Goal: Find contact information: Find contact information

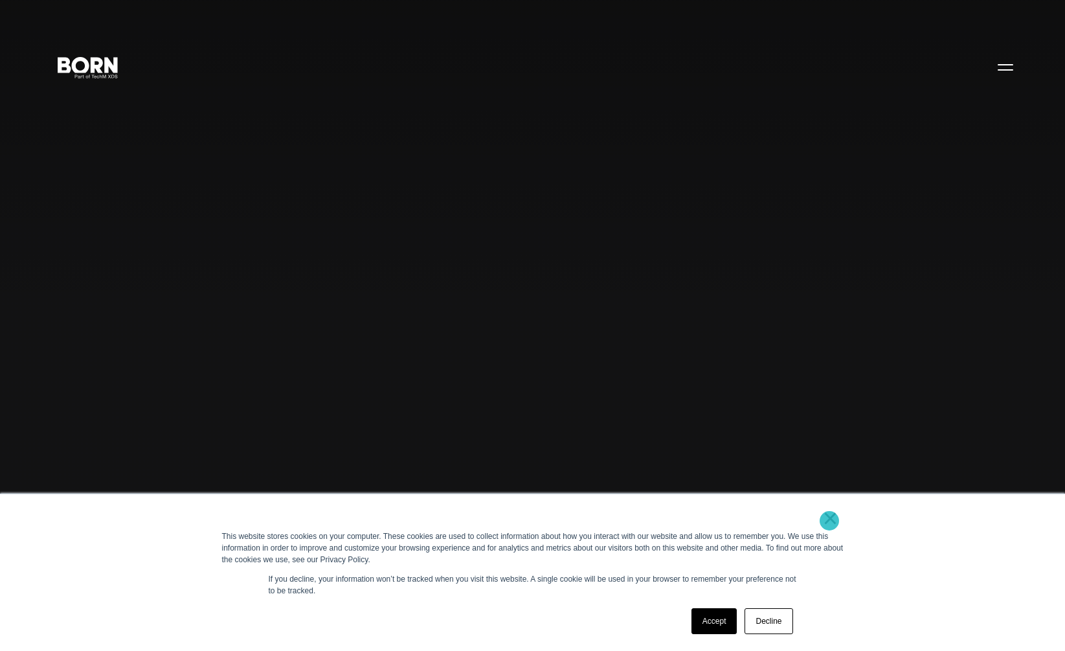
click at [829, 520] on link "×" at bounding box center [831, 518] width 16 height 12
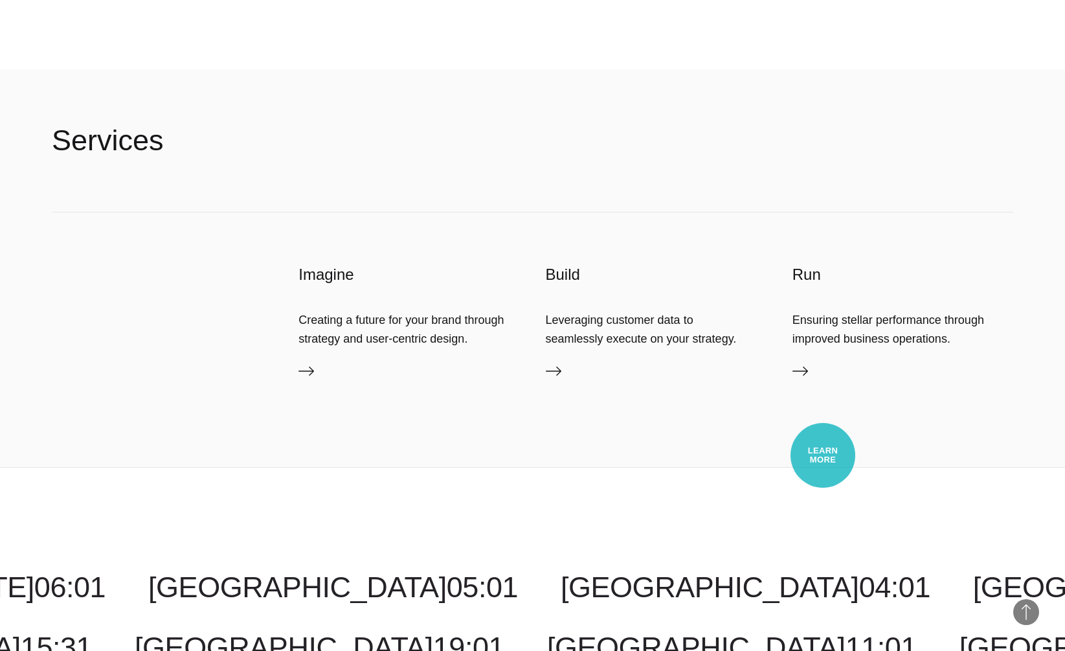
scroll to position [4382, 0]
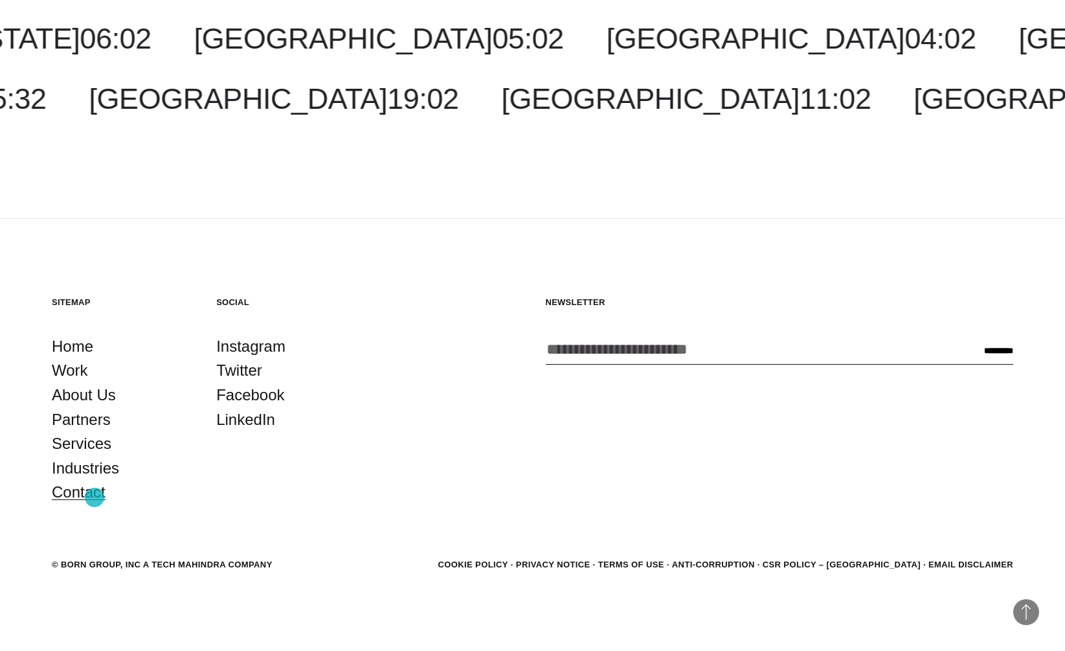
click at [95, 497] on link "Contact" at bounding box center [79, 492] width 54 height 25
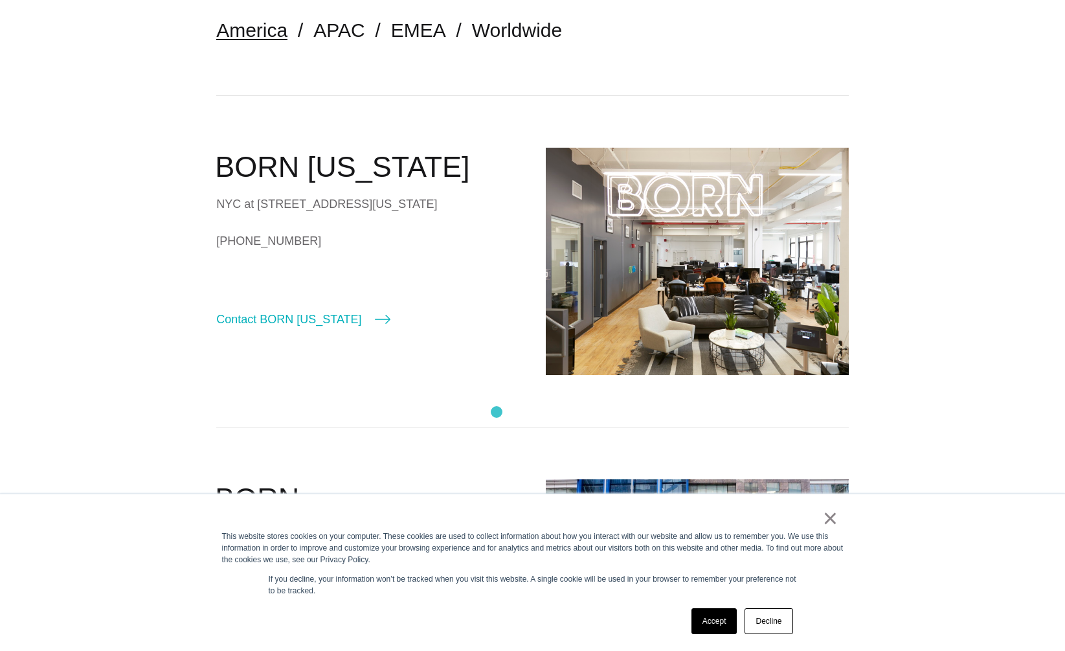
scroll to position [267, 0]
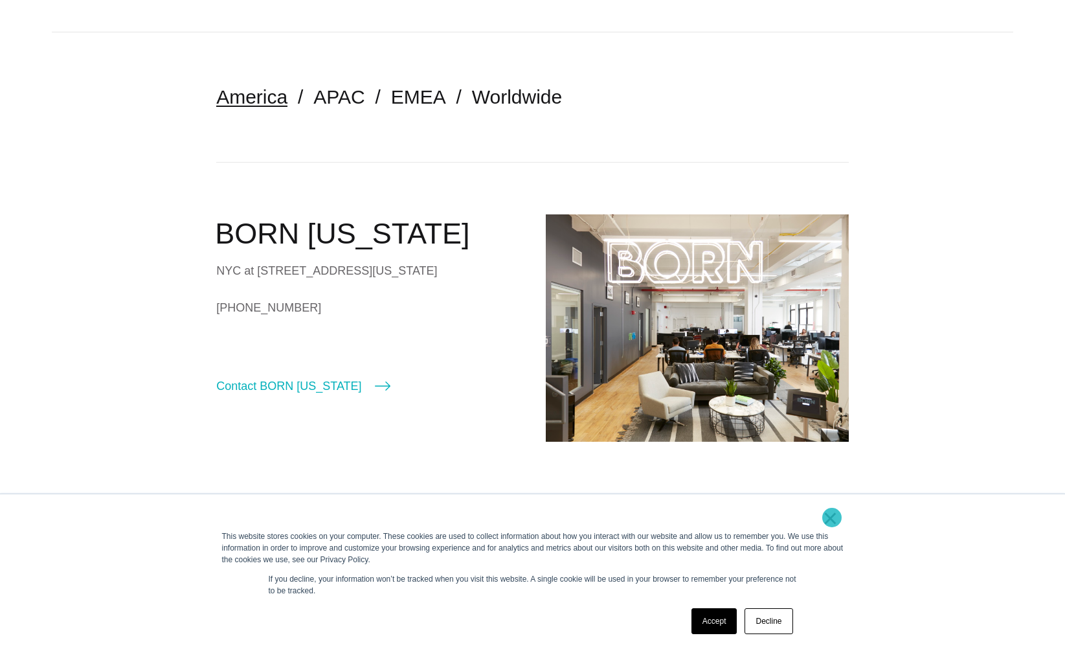
click at [832, 517] on link "×" at bounding box center [831, 518] width 16 height 12
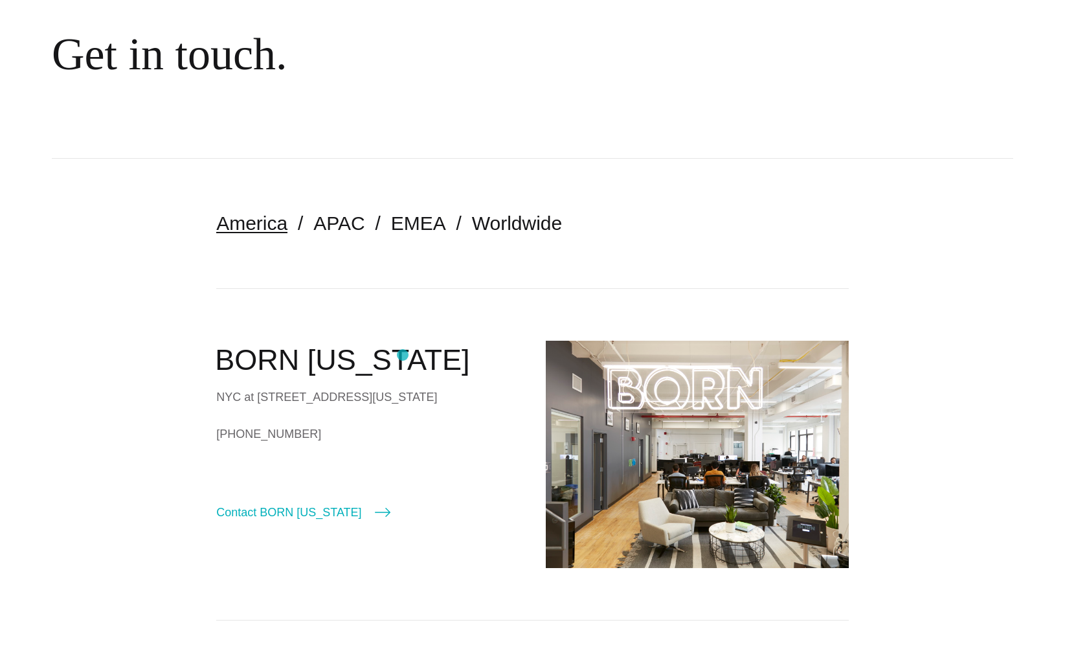
scroll to position [147, 0]
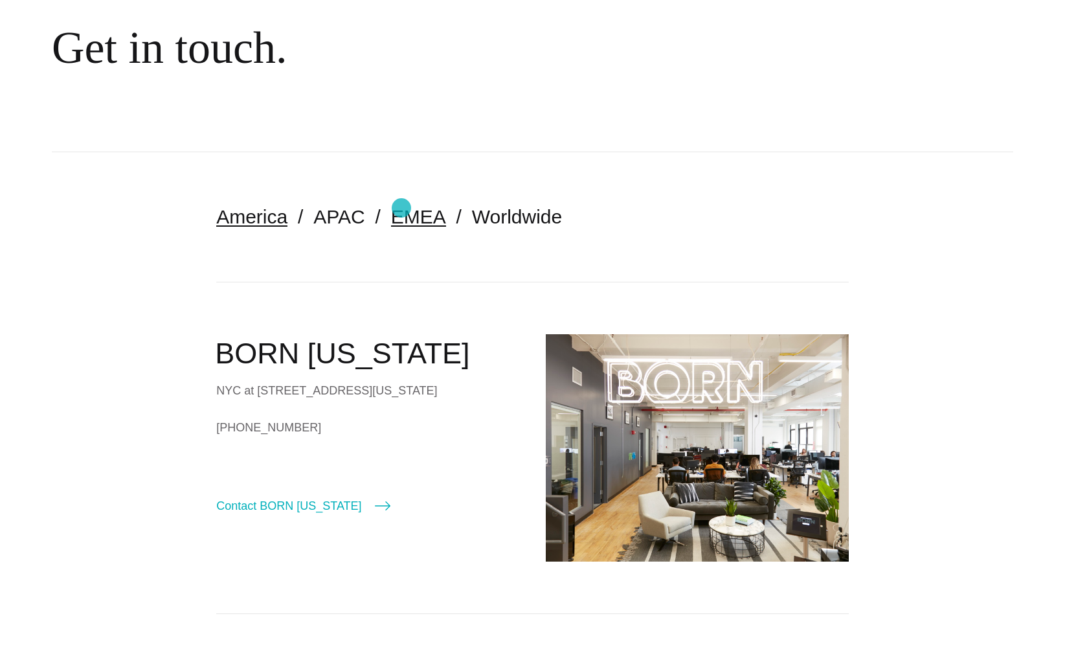
click at [401, 208] on link "EMEA" at bounding box center [418, 216] width 55 height 21
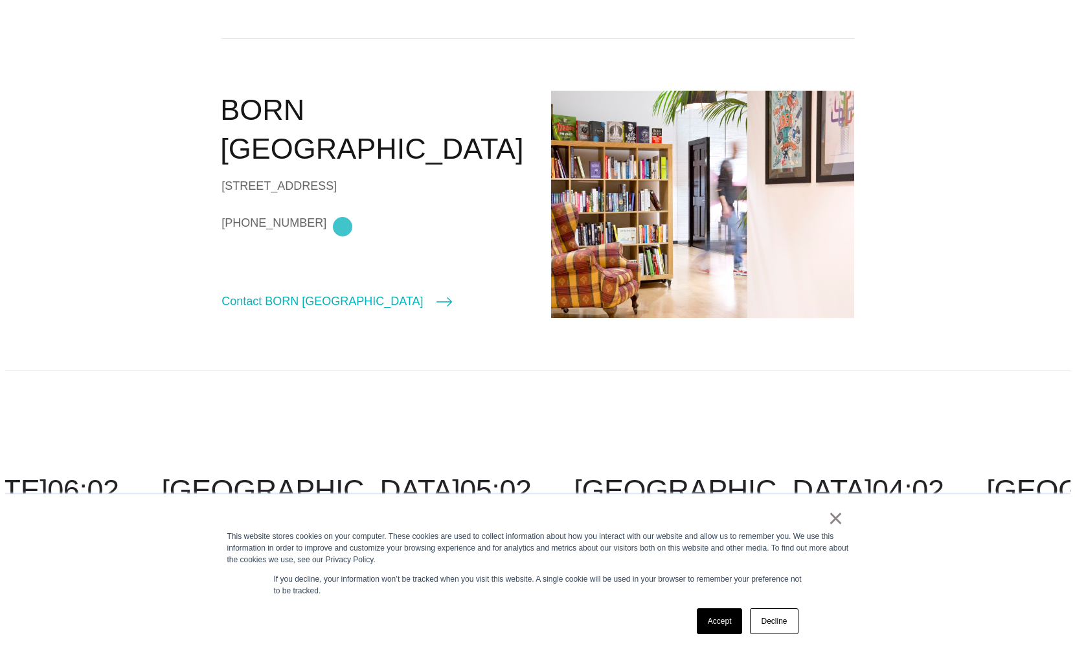
scroll to position [374, 0]
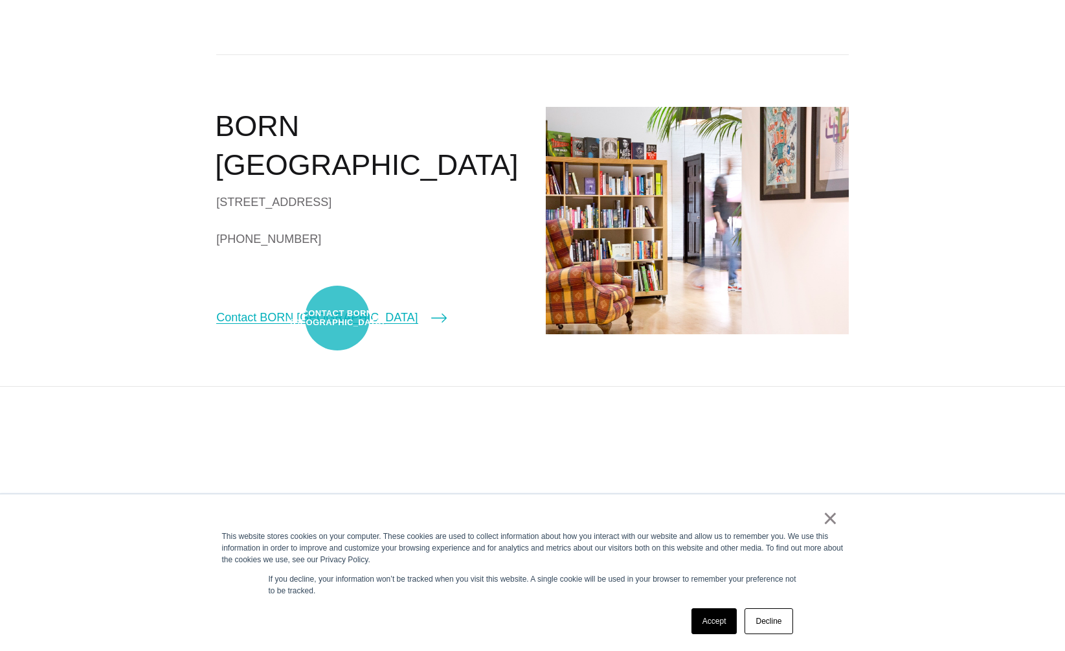
click at [337, 318] on link "Contact BORN London" at bounding box center [331, 317] width 230 height 18
select select "******"
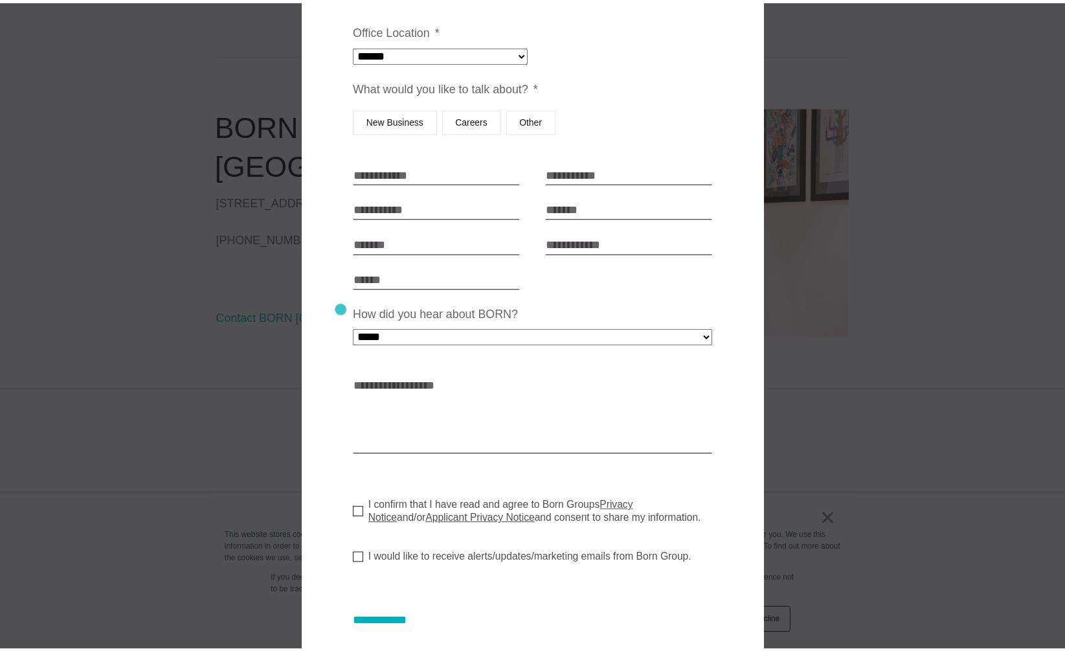
scroll to position [188, 0]
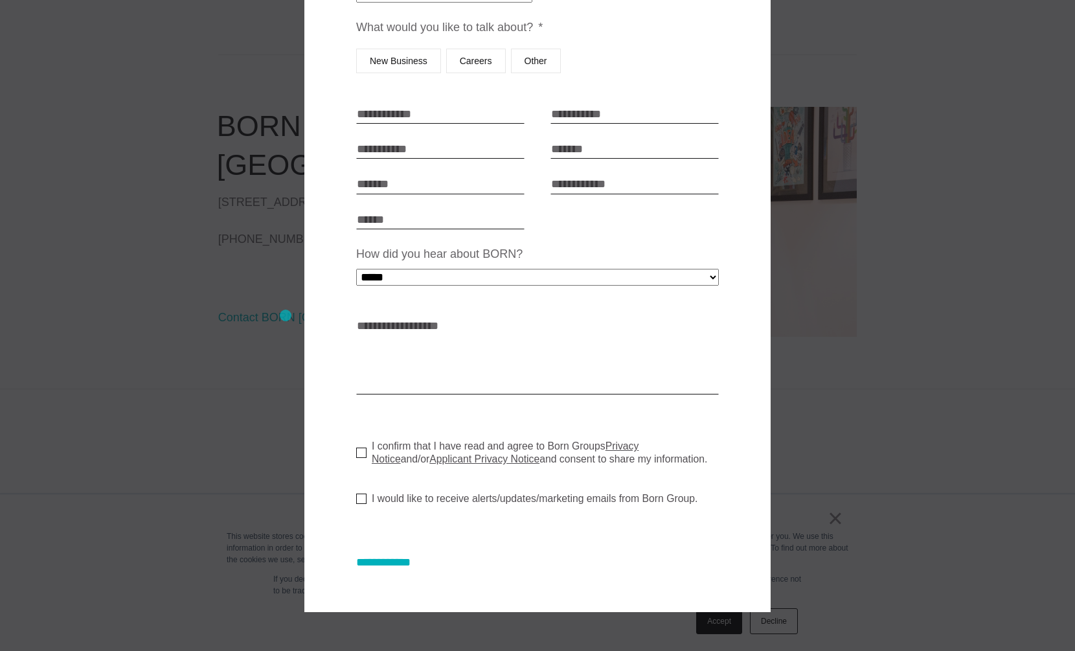
click at [285, 315] on div at bounding box center [537, 325] width 1075 height 651
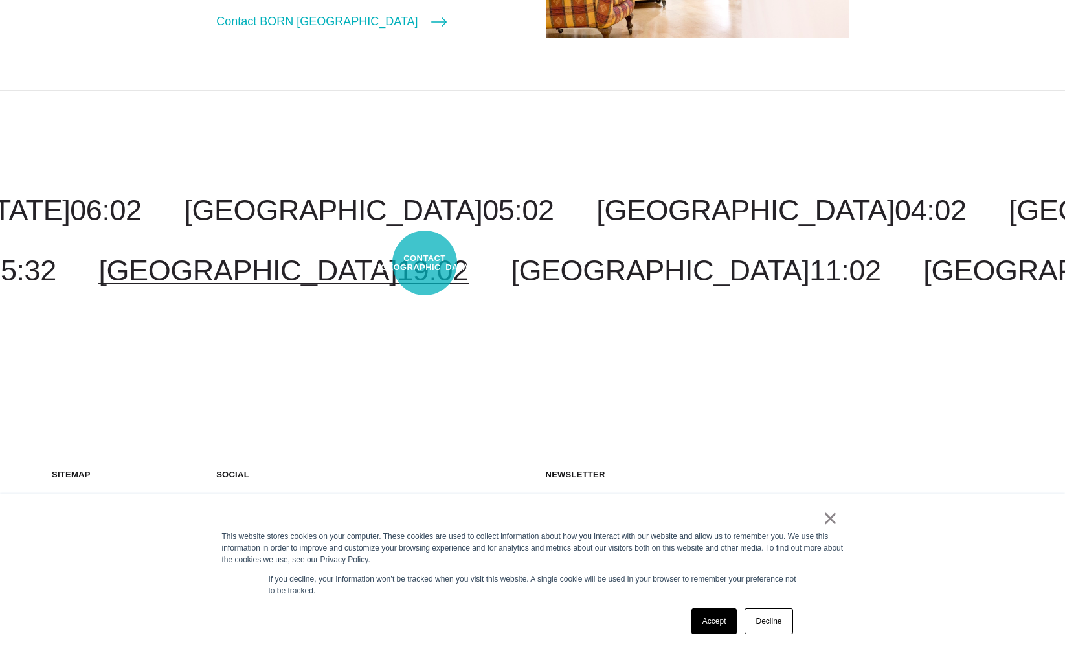
scroll to position [842, 0]
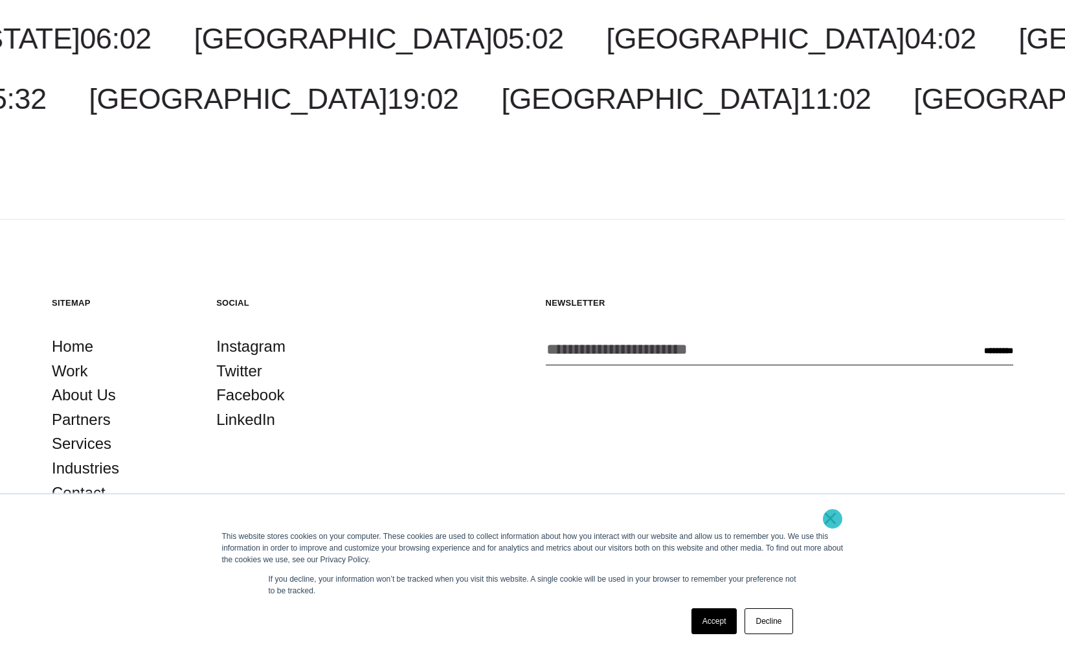
click at [832, 519] on link "×" at bounding box center [831, 518] width 16 height 12
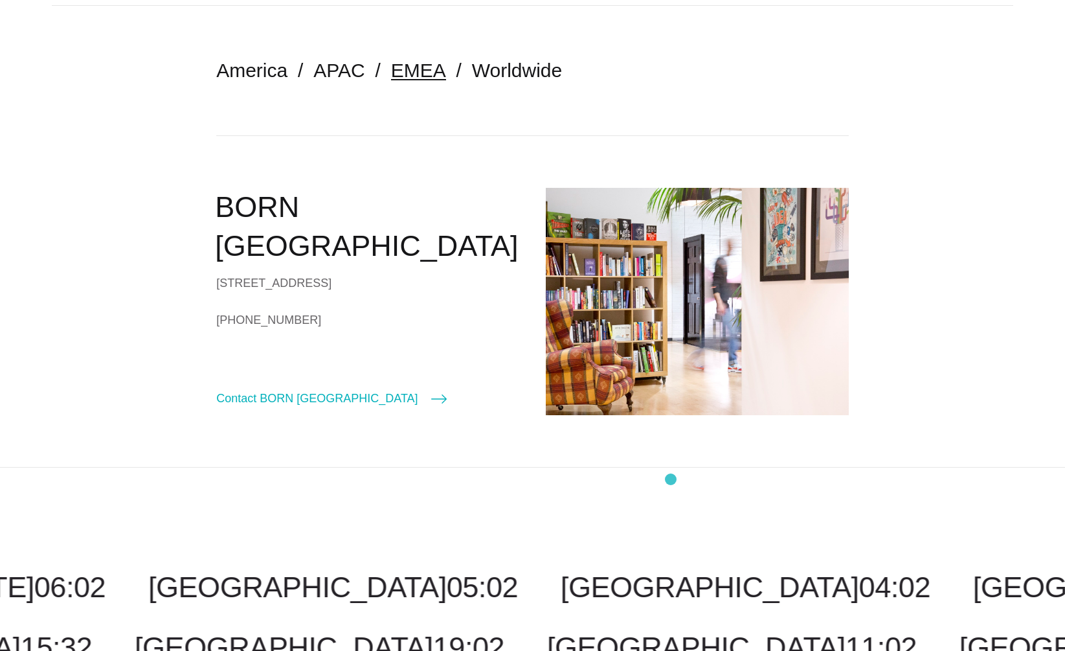
scroll to position [0, 0]
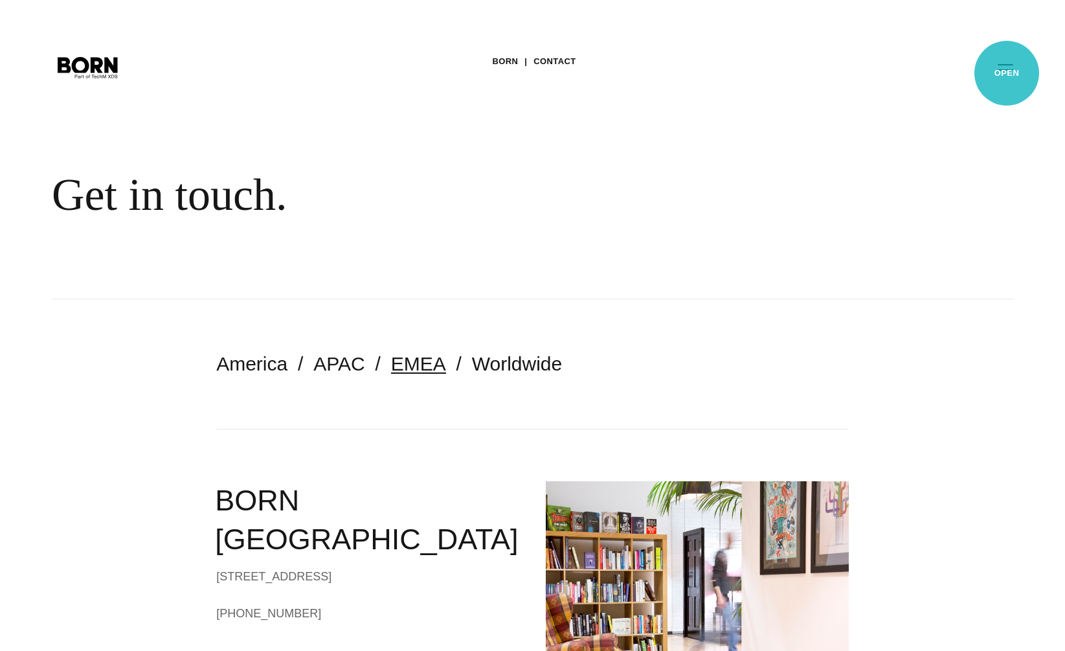
click at [1002, 73] on button "Primary Menu" at bounding box center [1005, 66] width 31 height 27
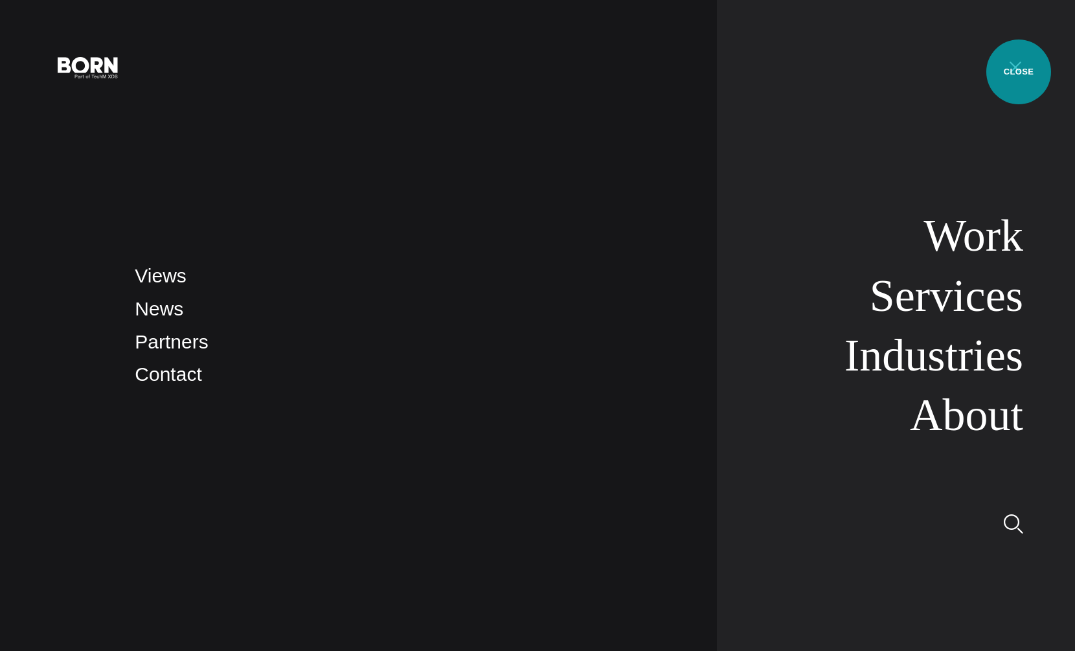
click at [1018, 72] on button "Primary Menu" at bounding box center [1014, 66] width 31 height 27
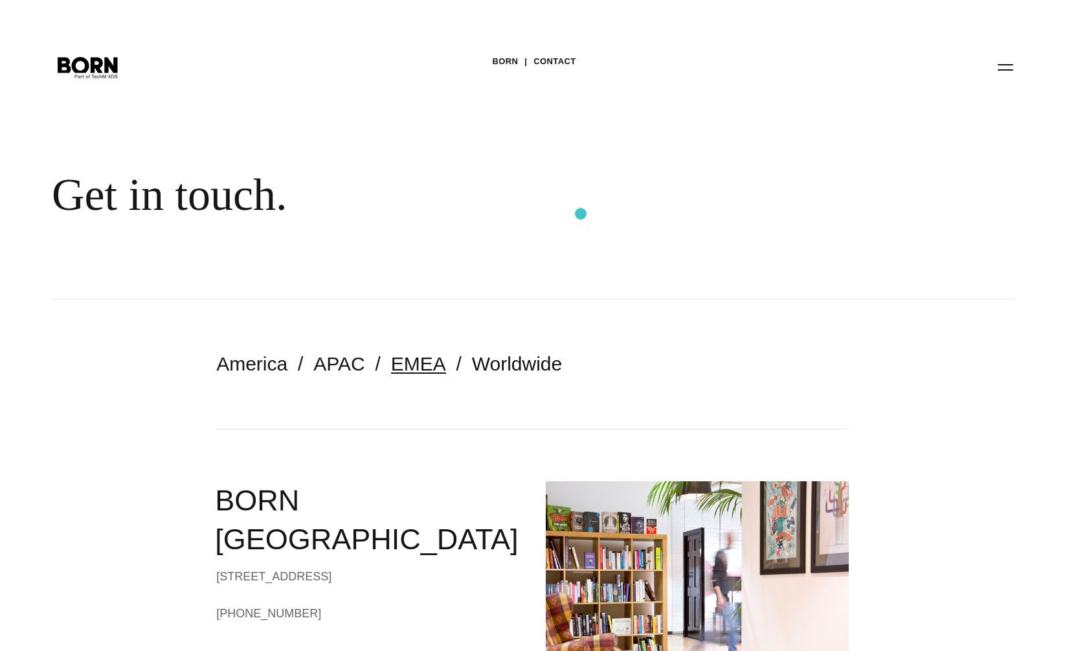
click at [581, 214] on div "Get in touch." at bounding box center [421, 194] width 738 height 53
